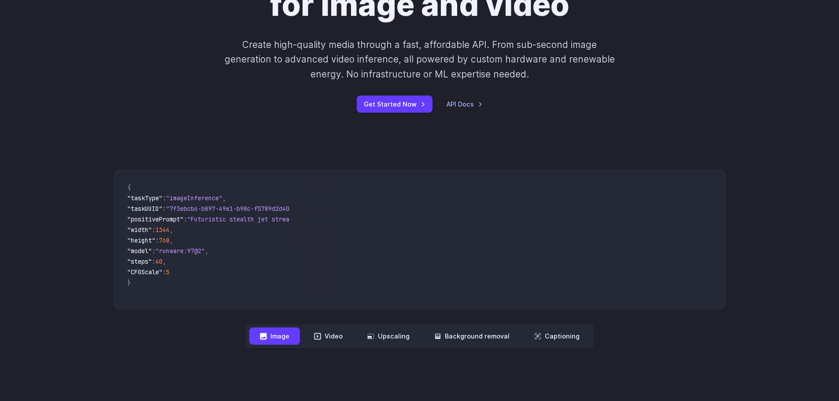
scroll to position [132, 0]
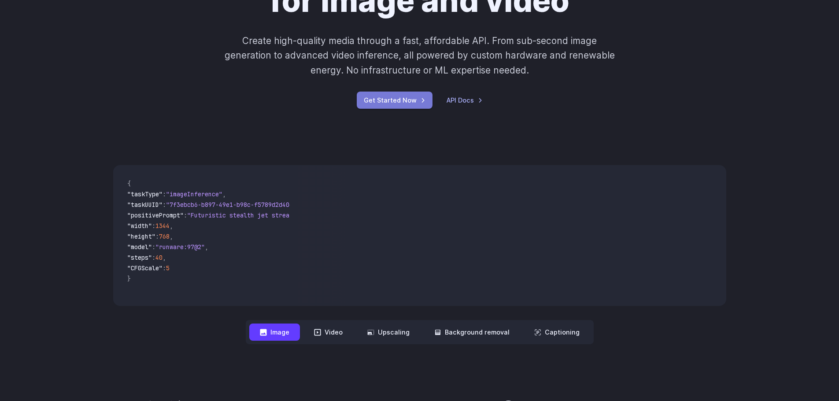
click at [398, 103] on link "Get Started Now" at bounding box center [395, 100] width 76 height 17
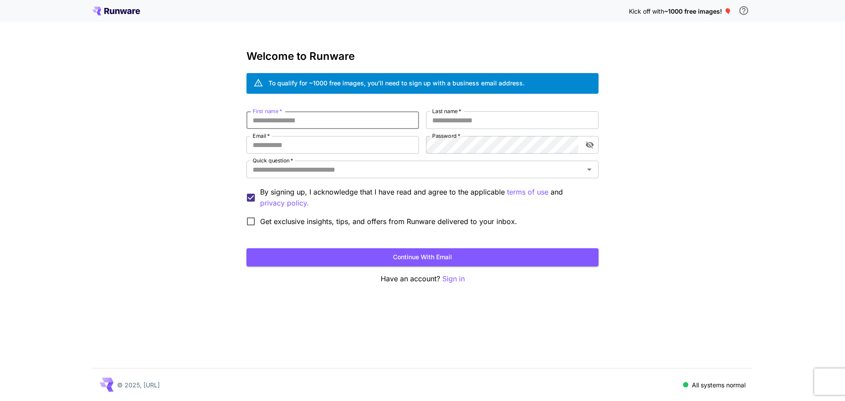
click at [354, 113] on input "First name   *" at bounding box center [333, 120] width 173 height 18
type input "*****"
type input "**********"
click at [335, 173] on input "Quick question   *" at bounding box center [415, 169] width 332 height 12
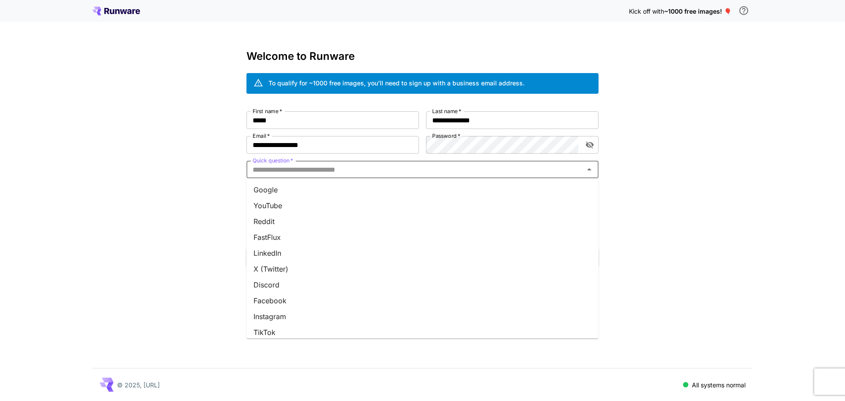
click at [329, 188] on li "Google" at bounding box center [423, 190] width 352 height 16
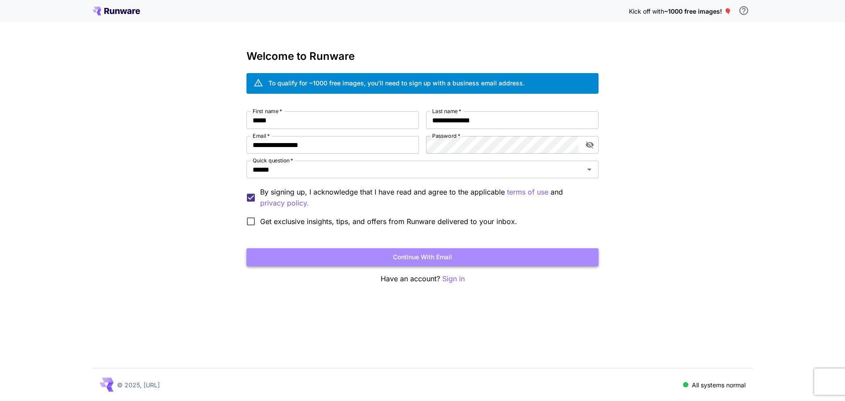
click at [316, 256] on button "Continue with email" at bounding box center [423, 257] width 352 height 18
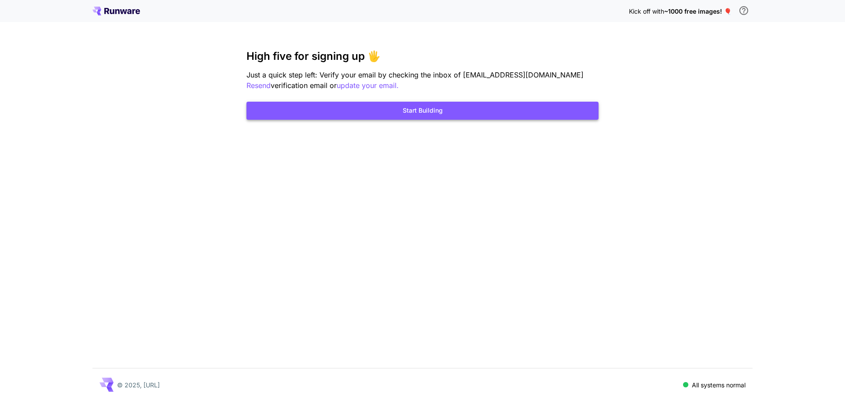
click at [353, 114] on button "Start Building" at bounding box center [423, 111] width 352 height 18
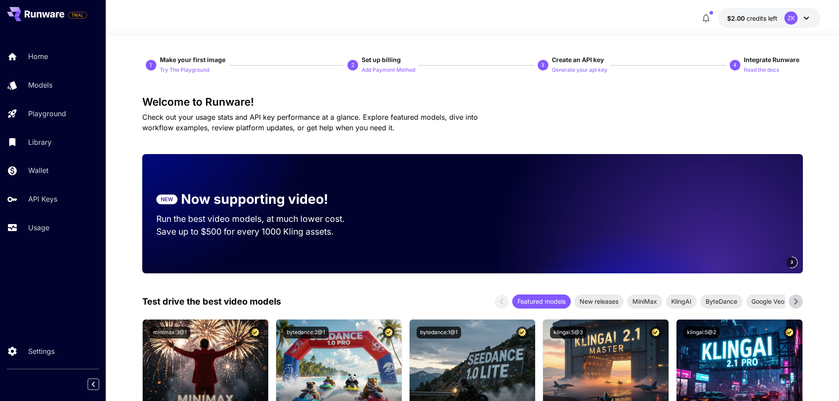
click at [166, 65] on button "Try The Playground" at bounding box center [184, 69] width 49 height 11
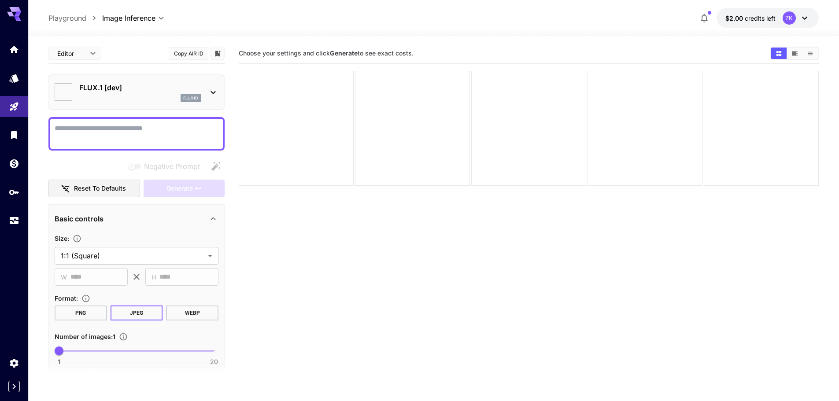
type input "**********"
click at [331, 129] on div at bounding box center [296, 128] width 115 height 115
click at [402, 131] on div at bounding box center [412, 128] width 115 height 115
click at [470, 144] on div at bounding box center [529, 128] width 580 height 115
click at [107, 139] on textarea "Negative Prompt" at bounding box center [137, 133] width 164 height 21
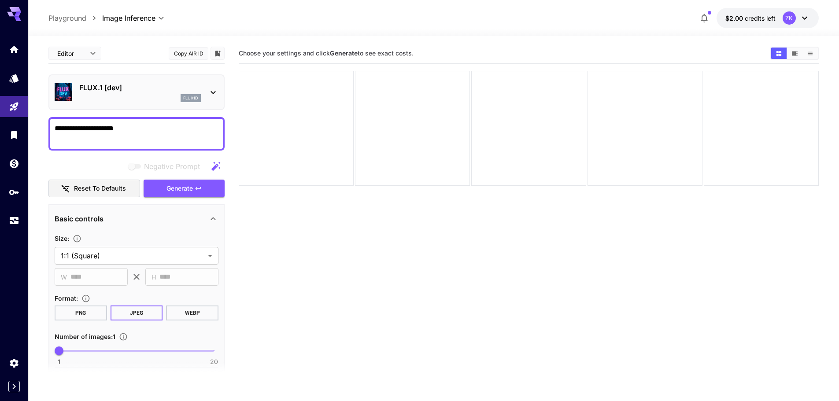
paste textarea "**********"
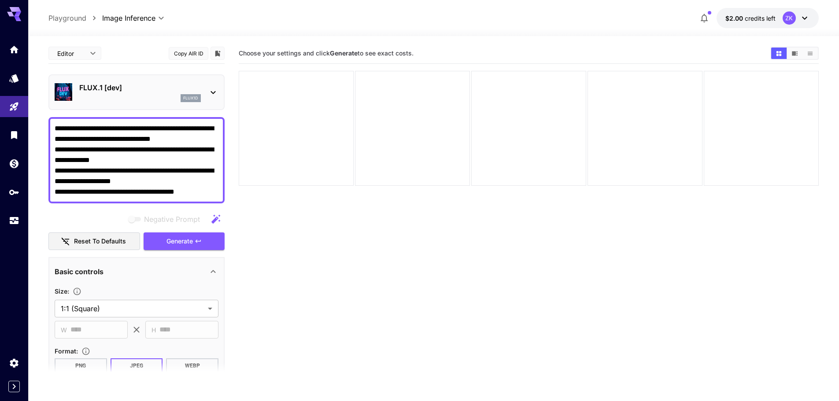
type textarea "**********"
click at [172, 232] on div "Negative Prompt Reset to defaults Generate" at bounding box center [136, 230] width 176 height 40
click at [173, 235] on button "Generate" at bounding box center [184, 241] width 81 height 18
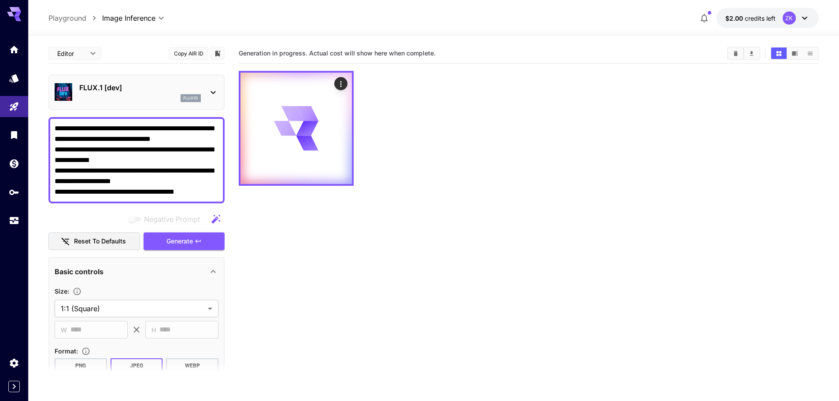
click at [254, 257] on section "Generation in progress. Actual cost will show here when complete." at bounding box center [529, 243] width 580 height 401
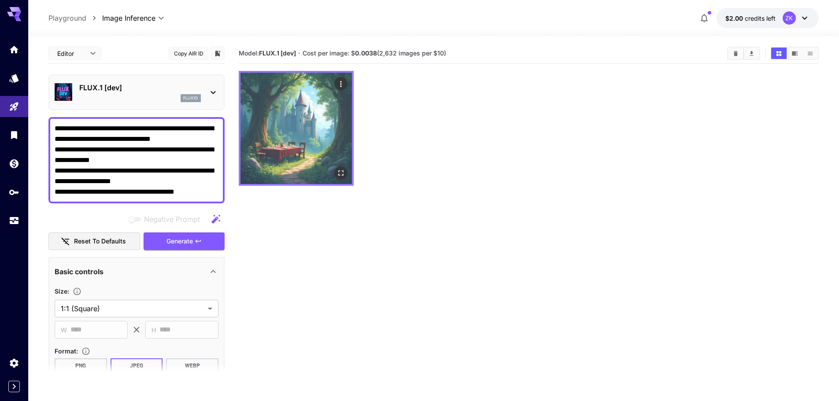
click at [319, 137] on img at bounding box center [295, 128] width 111 height 111
click at [341, 169] on icon "Open in fullscreen" at bounding box center [340, 173] width 9 height 9
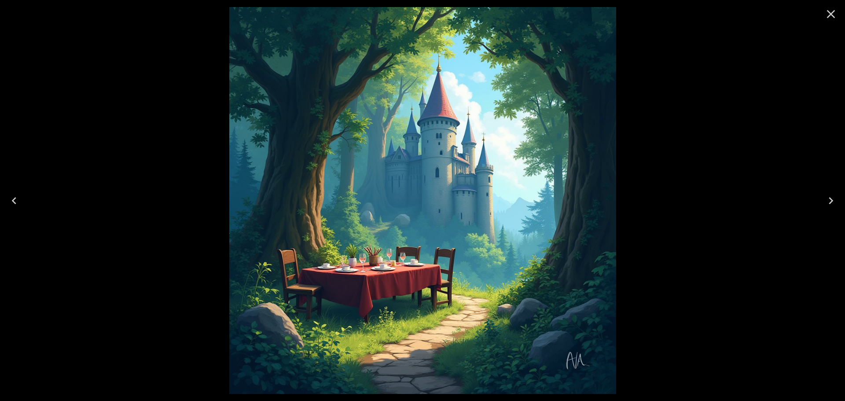
click at [831, 10] on icon "Close" at bounding box center [831, 14] width 14 height 14
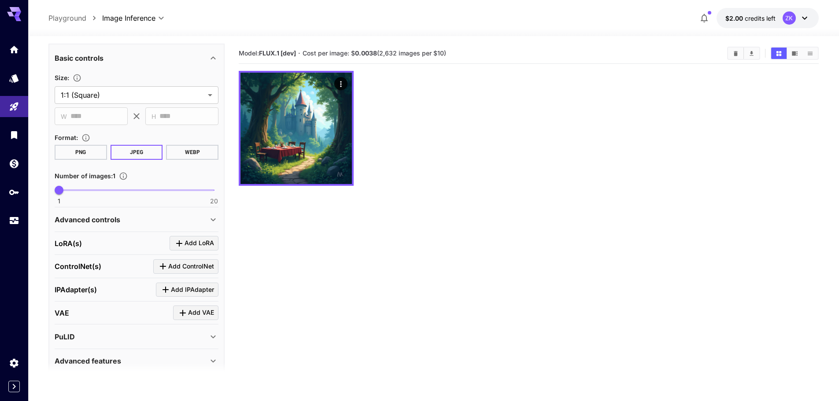
scroll to position [250, 0]
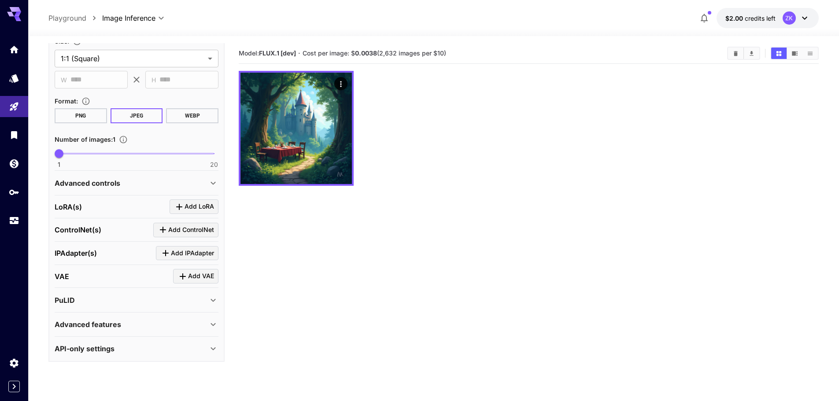
click at [112, 329] on p "Advanced features" at bounding box center [88, 324] width 66 height 11
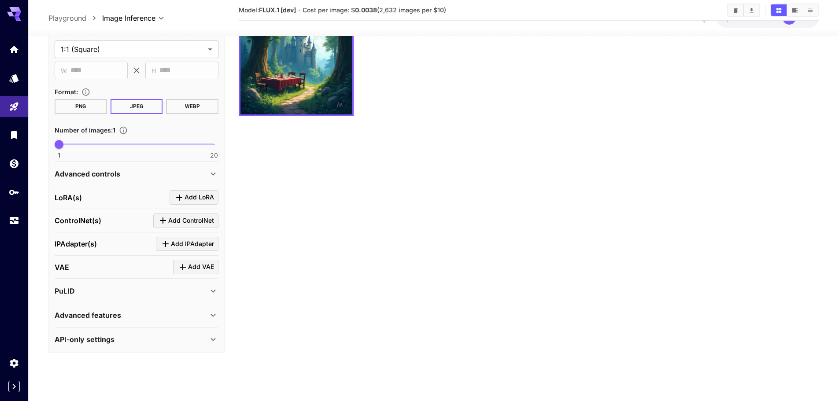
click at [120, 338] on div "API-only settings" at bounding box center [131, 339] width 153 height 11
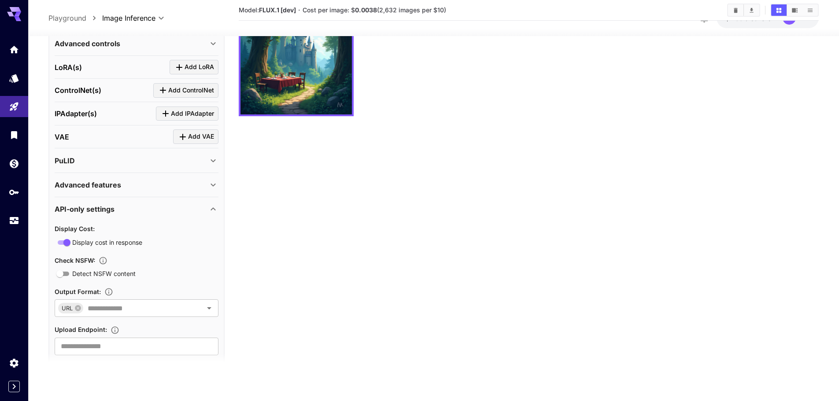
scroll to position [379, 0]
click at [95, 202] on div "API-only settings" at bounding box center [137, 209] width 164 height 21
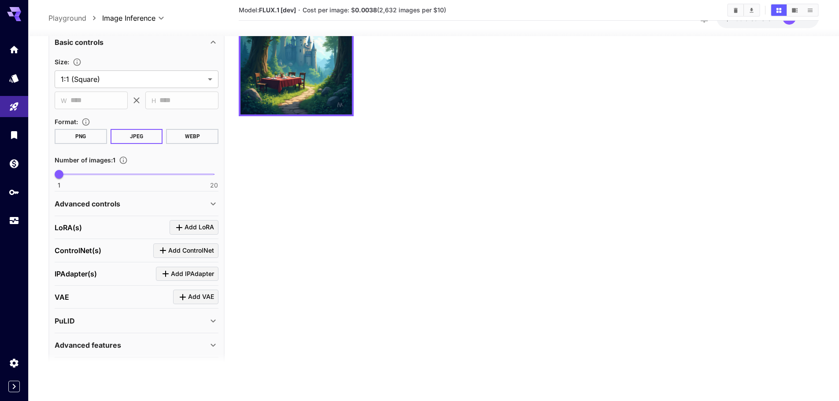
scroll to position [220, 0]
click at [93, 199] on p "Advanced controls" at bounding box center [88, 204] width 66 height 11
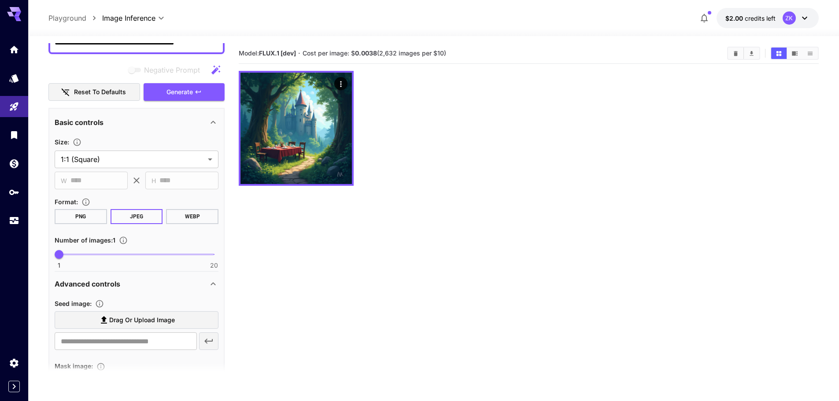
scroll to position [149, 0]
click at [738, 18] on span "$2.00" at bounding box center [734, 18] width 19 height 7
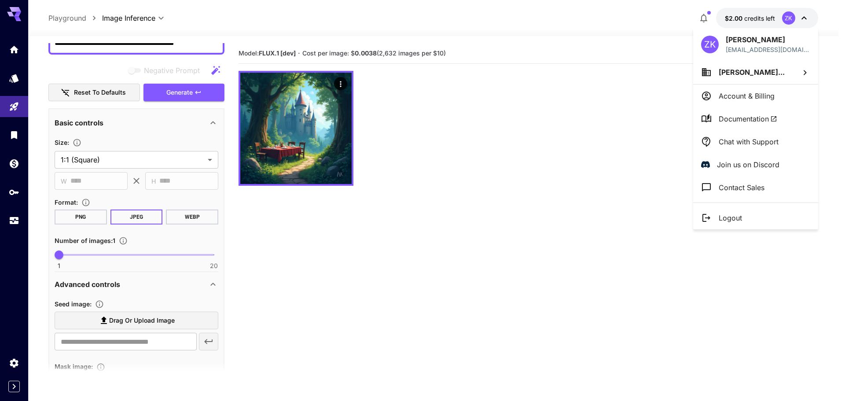
click at [738, 18] on div at bounding box center [422, 200] width 845 height 401
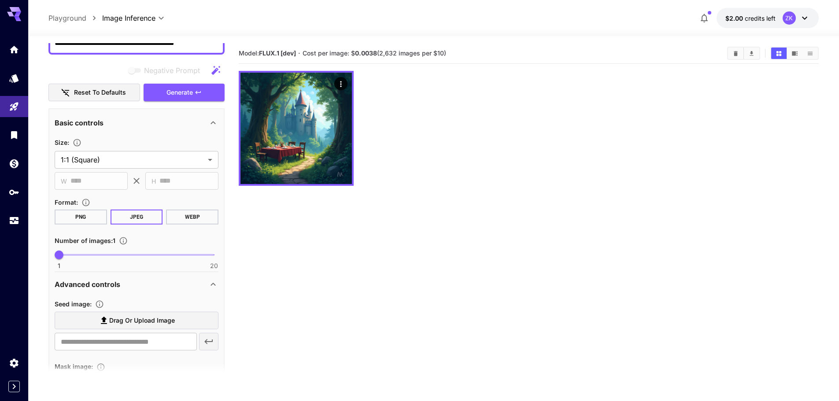
click at [663, 73] on div at bounding box center [529, 128] width 580 height 115
click at [515, 157] on div at bounding box center [529, 128] width 580 height 115
